Goal: Task Accomplishment & Management: Use online tool/utility

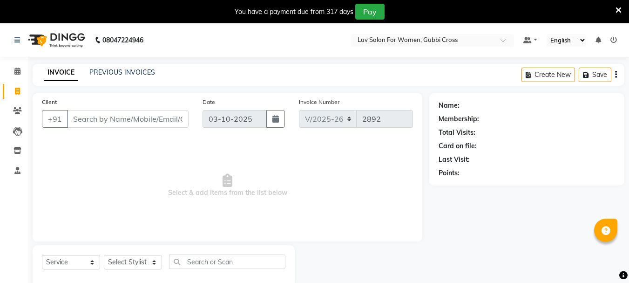
select select "7221"
select select "service"
click at [116, 74] on link "PREVIOUS INVOICES" at bounding box center [122, 72] width 66 height 8
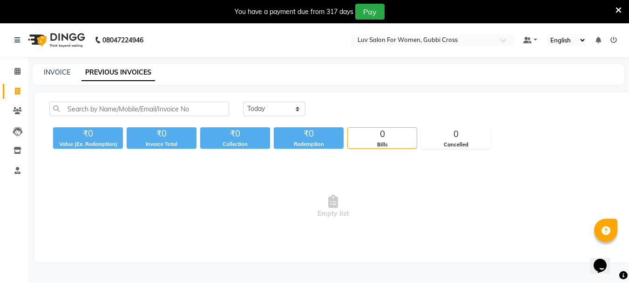
click at [73, 73] on div "INVOICE PREVIOUS INVOICES" at bounding box center [323, 73] width 581 height 10
click at [65, 72] on link "INVOICE" at bounding box center [57, 72] width 27 height 8
select select "service"
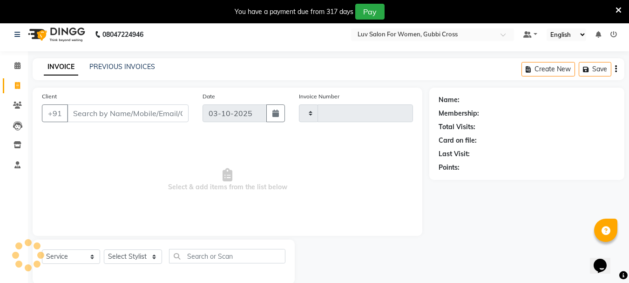
type input "2892"
select select "7221"
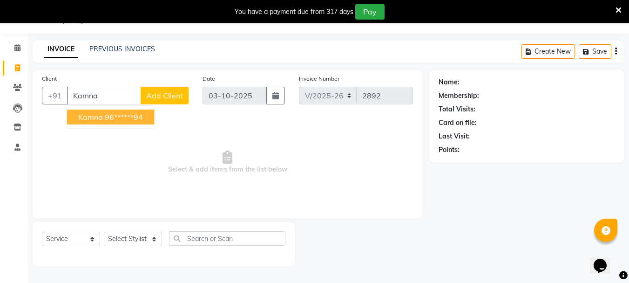
click at [129, 117] on ngb-highlight "96******94" at bounding box center [124, 116] width 38 height 9
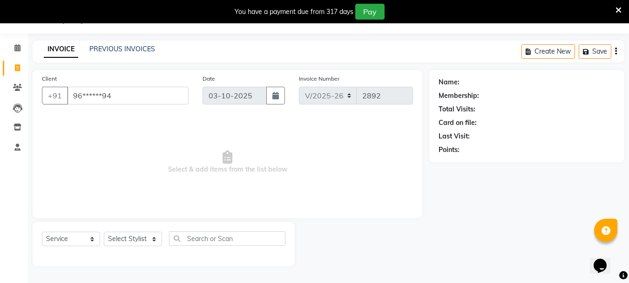
type input "96******94"
select select "1: Object"
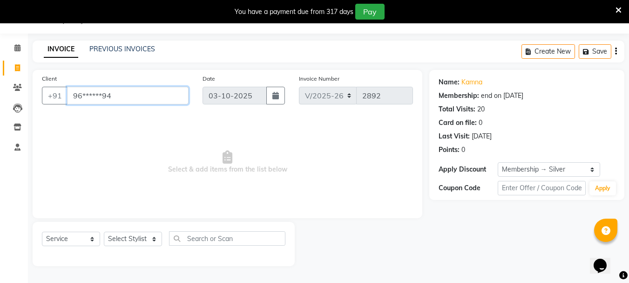
drag, startPoint x: 71, startPoint y: 91, endPoint x: 118, endPoint y: 93, distance: 47.1
click at [118, 93] on input "96******94" at bounding box center [128, 96] width 122 height 18
click at [17, 83] on span at bounding box center [17, 87] width 16 height 11
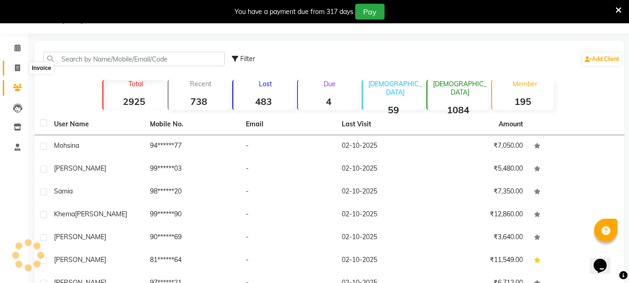
click at [16, 64] on icon at bounding box center [17, 67] width 5 height 7
select select "service"
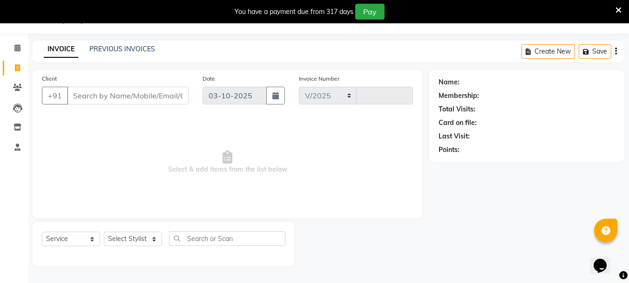
select select "7221"
type input "2892"
click at [136, 97] on input "Client" at bounding box center [128, 96] width 122 height 18
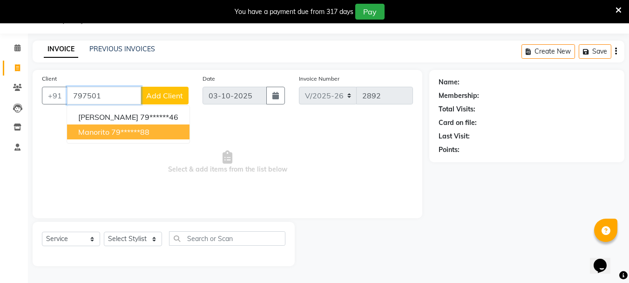
click at [116, 134] on ngb-highlight "79******88" at bounding box center [130, 131] width 38 height 9
type input "79******88"
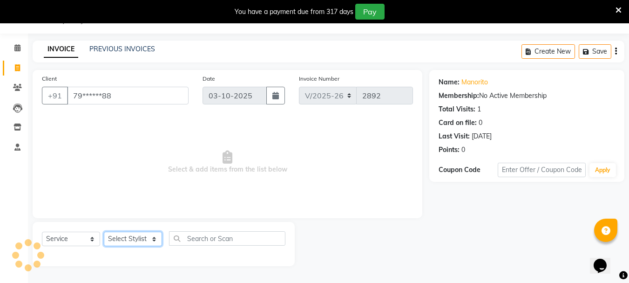
click at [129, 245] on select "Select Stylist [PERSON_NAME] Buati [PERSON_NAME] Hriatpuii [PERSON_NAME] Kimi L…" at bounding box center [133, 239] width 58 height 14
select select "64240"
click at [104, 232] on select "Select Stylist [PERSON_NAME] Buati [PERSON_NAME] Hriatpuii [PERSON_NAME] Kimi L…" at bounding box center [133, 239] width 58 height 14
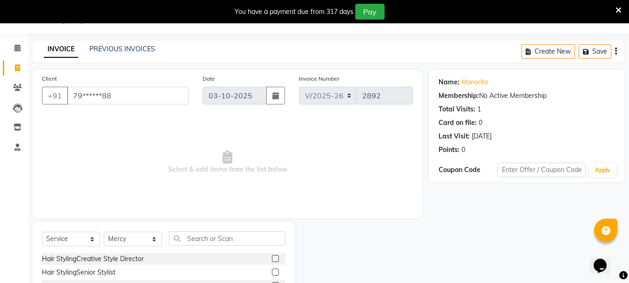
click at [272, 272] on label at bounding box center [275, 271] width 7 height 7
click at [272, 272] on input "checkbox" at bounding box center [275, 272] width 6 height 6
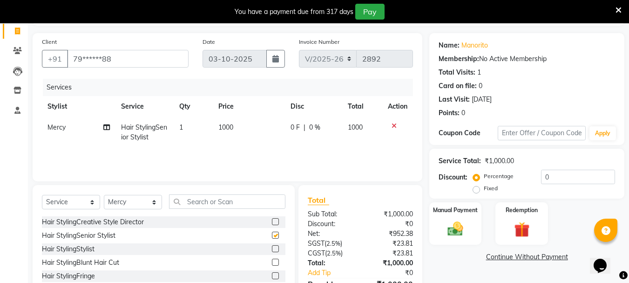
scroll to position [114, 0]
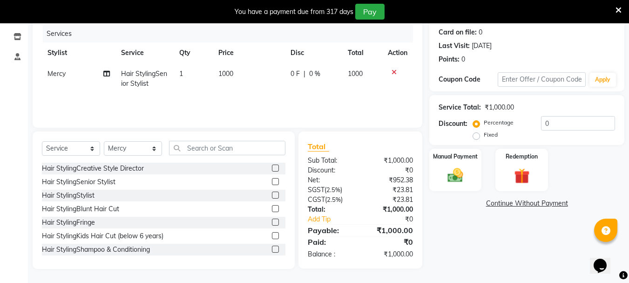
checkbox input "false"
click at [457, 172] on img at bounding box center [456, 175] width 26 height 19
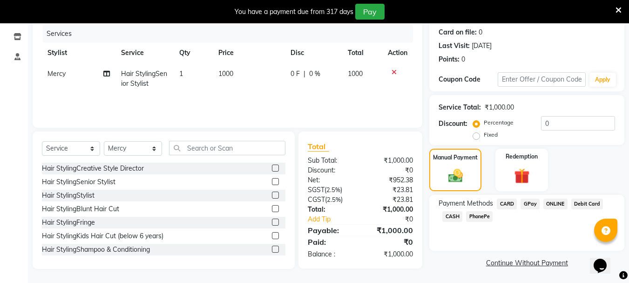
click at [528, 205] on span "GPay" at bounding box center [530, 203] width 19 height 11
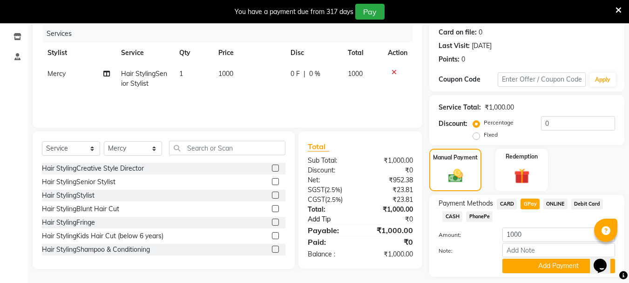
click at [320, 223] on link "Add Tip" at bounding box center [335, 219] width 69 height 10
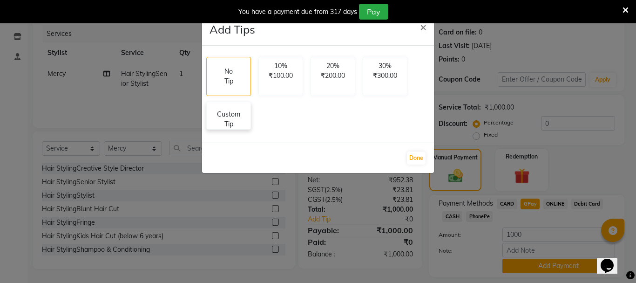
click at [220, 125] on p "Custom Tip" at bounding box center [228, 119] width 33 height 20
select select "64240"
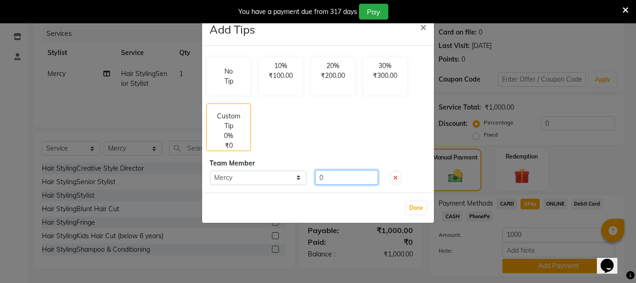
click at [340, 173] on input "0" at bounding box center [346, 177] width 63 height 14
type input "100"
click at [426, 204] on div "Done" at bounding box center [318, 207] width 232 height 30
click at [409, 207] on button "Done" at bounding box center [416, 207] width 19 height 13
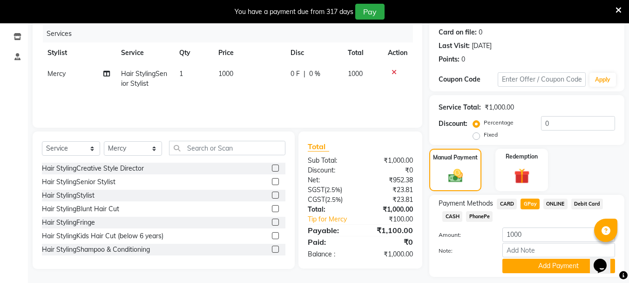
click at [506, 204] on span "CARD" at bounding box center [507, 203] width 20 height 11
type input "1100"
click at [524, 205] on span "GPay" at bounding box center [530, 203] width 19 height 11
click at [539, 258] on div "Note:" at bounding box center [527, 251] width 191 height 16
click at [542, 266] on button "Add Payment" at bounding box center [559, 266] width 113 height 14
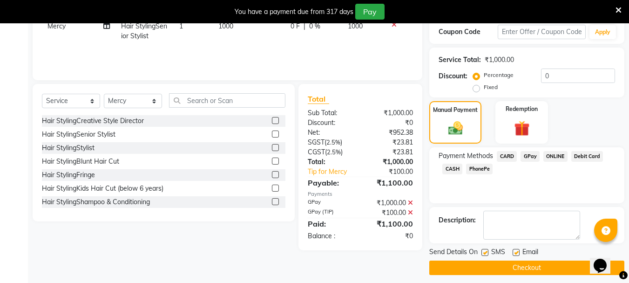
scroll to position [167, 0]
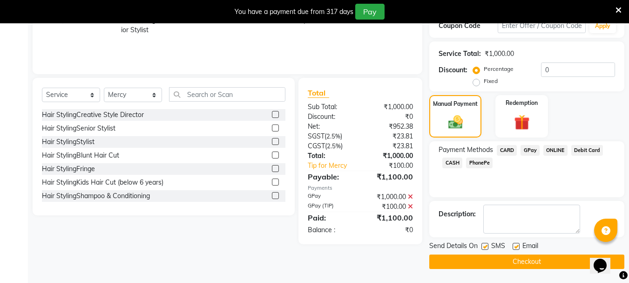
click at [546, 265] on button "Checkout" at bounding box center [526, 261] width 195 height 14
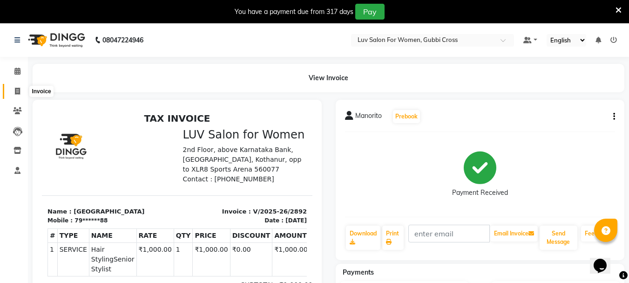
click at [23, 87] on span at bounding box center [17, 91] width 16 height 11
select select "service"
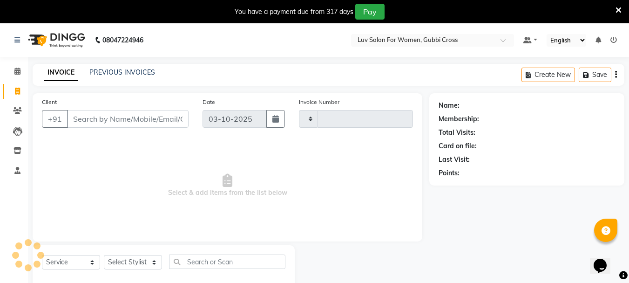
scroll to position [23, 0]
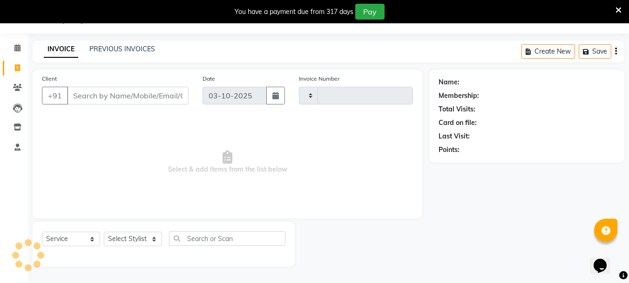
type input "2893"
select select "7221"
click at [113, 94] on input "Client" at bounding box center [128, 96] width 122 height 18
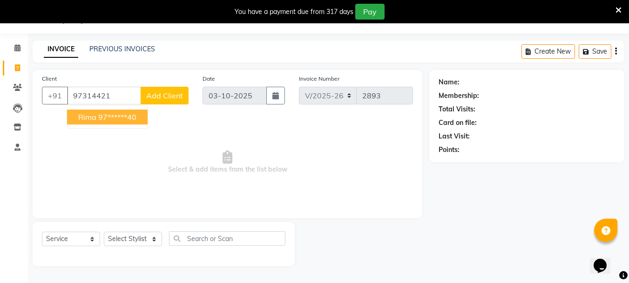
click at [114, 121] on ngb-highlight "97******40" at bounding box center [117, 116] width 38 height 9
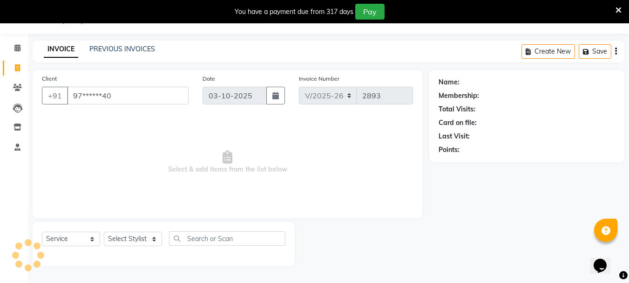
type input "97******40"
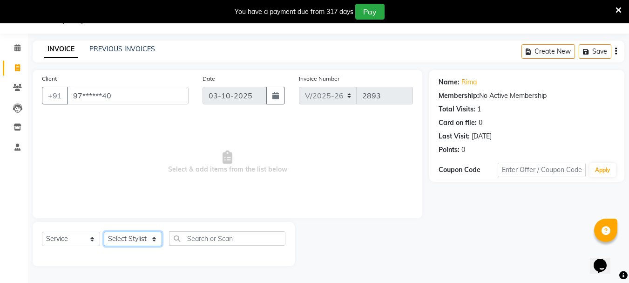
click at [135, 236] on select "Select Stylist [PERSON_NAME] Buati [PERSON_NAME] Hriatpuii [PERSON_NAME] Kimi L…" at bounding box center [133, 239] width 58 height 14
select select "64240"
click at [104, 232] on select "Select Stylist [PERSON_NAME] Buati [PERSON_NAME] Hriatpuii [PERSON_NAME] Kimi L…" at bounding box center [133, 239] width 58 height 14
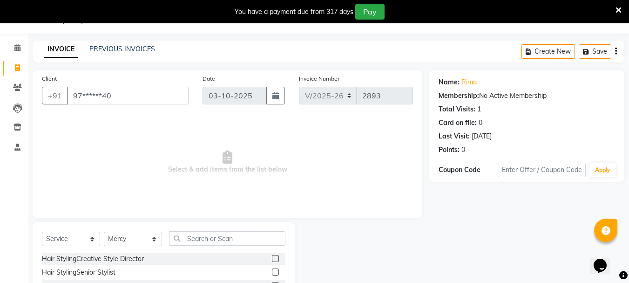
click at [272, 270] on label at bounding box center [275, 271] width 7 height 7
click at [272, 270] on input "checkbox" at bounding box center [275, 272] width 6 height 6
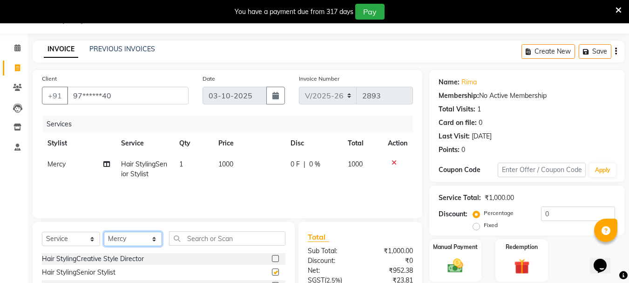
click at [135, 241] on select "Select Stylist [PERSON_NAME] Buati [PERSON_NAME] Hriatpuii [PERSON_NAME] Kimi L…" at bounding box center [133, 239] width 58 height 14
checkbox input "false"
select select "64242"
click at [104, 232] on select "Select Stylist [PERSON_NAME] Buati [PERSON_NAME] Hriatpuii [PERSON_NAME] Kimi L…" at bounding box center [133, 239] width 58 height 14
click at [272, 271] on label at bounding box center [275, 271] width 7 height 7
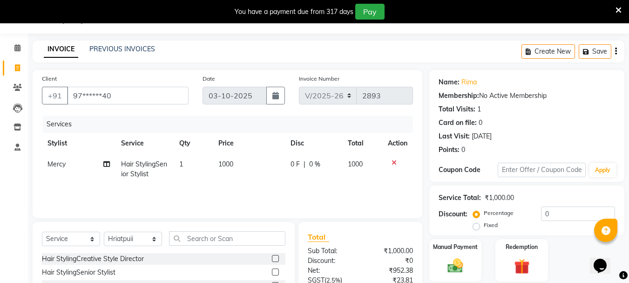
click at [272, 271] on input "checkbox" at bounding box center [275, 272] width 6 height 6
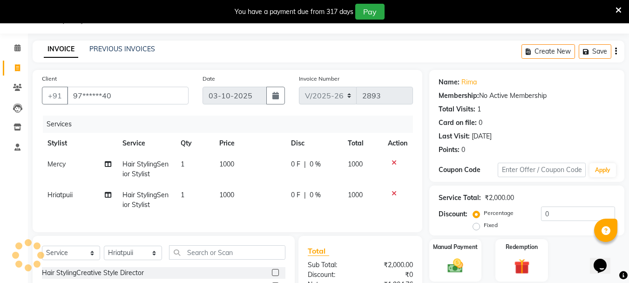
checkbox input "false"
click at [131, 260] on select "Select Stylist [PERSON_NAME] Buati [PERSON_NAME] Hriatpuii [PERSON_NAME] Kimi L…" at bounding box center [133, 252] width 58 height 14
select select "76983"
click at [104, 252] on select "Select Stylist [PERSON_NAME] Buati [PERSON_NAME] Hriatpuii [PERSON_NAME] Kimi L…" at bounding box center [133, 252] width 58 height 14
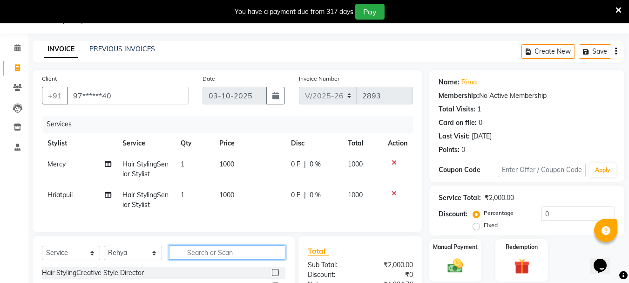
click at [196, 259] on input "text" at bounding box center [227, 252] width 116 height 14
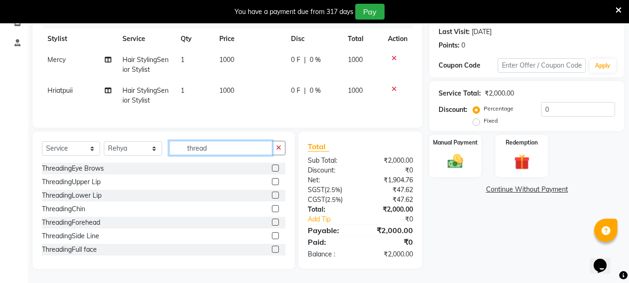
type input "thread"
click at [272, 167] on label at bounding box center [275, 167] width 7 height 7
click at [272, 167] on input "checkbox" at bounding box center [275, 168] width 6 height 6
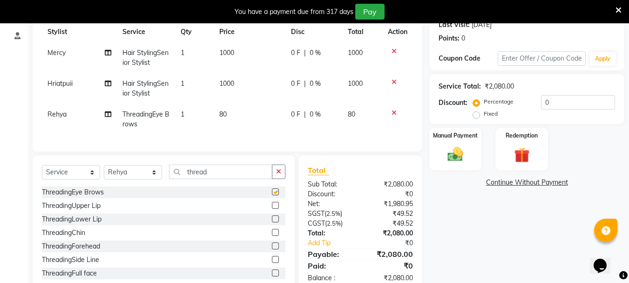
checkbox input "false"
click at [272, 209] on label at bounding box center [275, 205] width 7 height 7
click at [272, 209] on input "checkbox" at bounding box center [275, 206] width 6 height 6
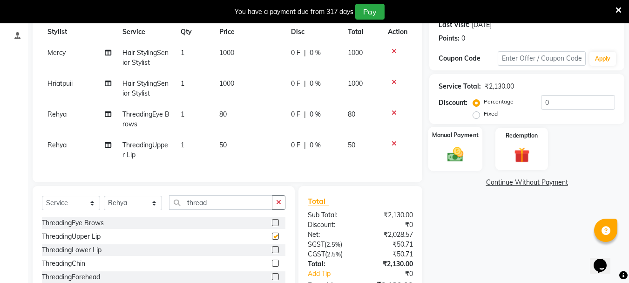
checkbox input "false"
click at [459, 166] on div "Manual Payment" at bounding box center [456, 149] width 55 height 44
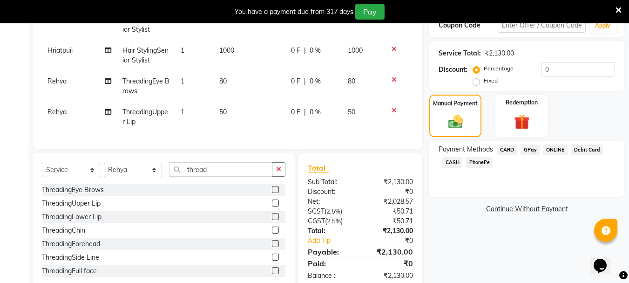
scroll to position [196, 0]
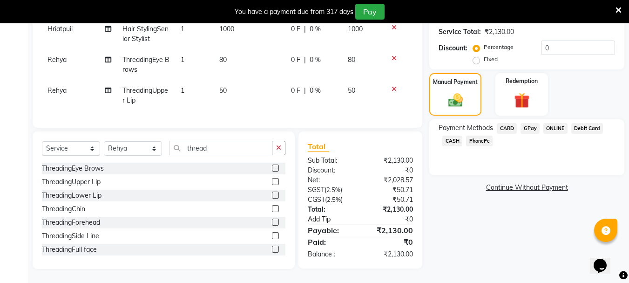
click at [321, 222] on link "Add Tip" at bounding box center [335, 219] width 69 height 10
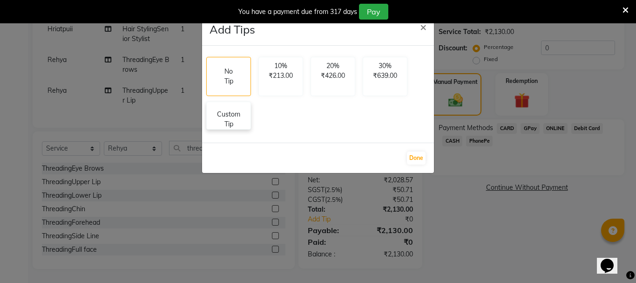
click at [225, 126] on p "Custom Tip" at bounding box center [228, 119] width 33 height 20
select select "64240"
select select "64242"
select select "76983"
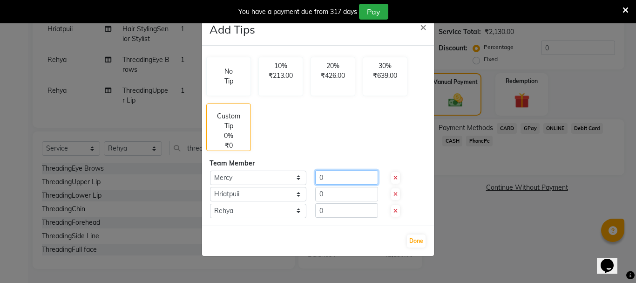
click at [344, 180] on input "0" at bounding box center [346, 177] width 63 height 14
type input "90"
click at [342, 193] on input "0" at bounding box center [346, 194] width 63 height 14
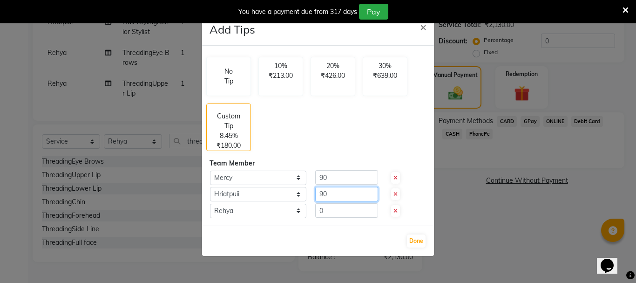
type input "90"
click at [332, 208] on input "0" at bounding box center [346, 210] width 63 height 14
type input "90"
click at [416, 240] on button "Done" at bounding box center [416, 240] width 19 height 13
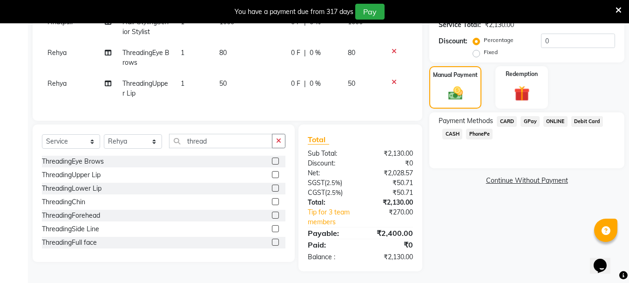
click at [530, 120] on span "GPay" at bounding box center [530, 121] width 19 height 11
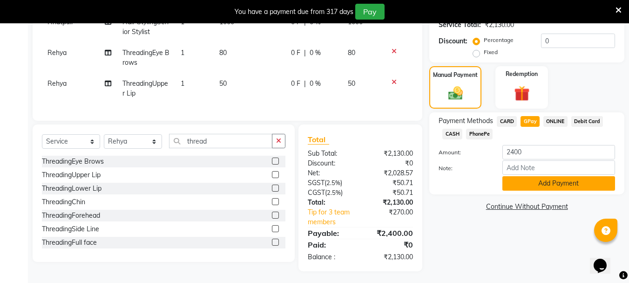
click at [533, 182] on button "Add Payment" at bounding box center [559, 183] width 113 height 14
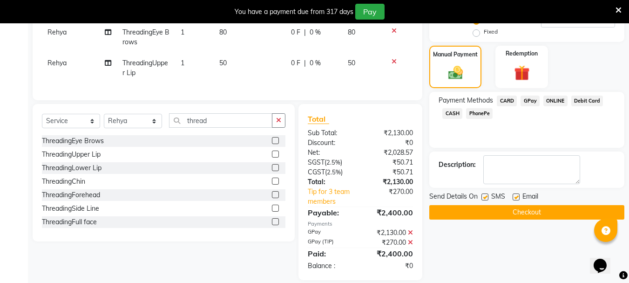
scroll to position [235, 0]
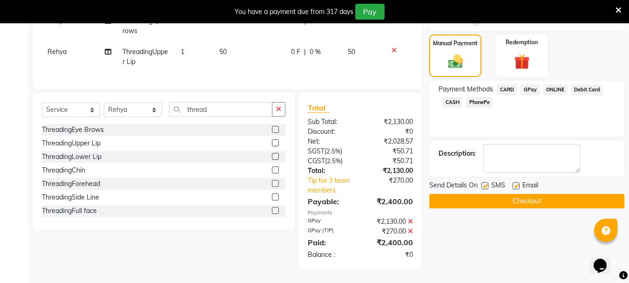
click at [532, 196] on button "Checkout" at bounding box center [526, 201] width 195 height 14
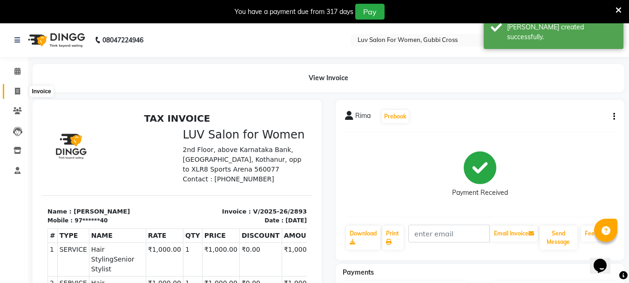
click at [15, 91] on icon at bounding box center [17, 91] width 5 height 7
select select "service"
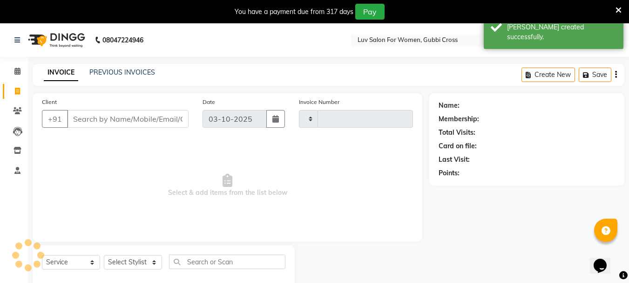
scroll to position [23, 0]
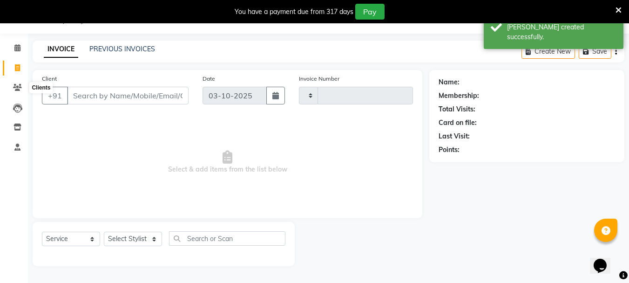
type input "2894"
select select "7221"
